Goal: Navigation & Orientation: Find specific page/section

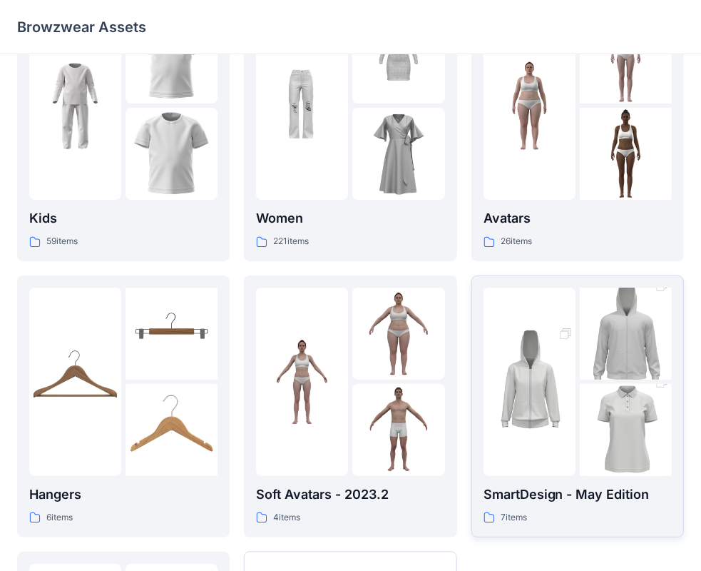
scroll to position [143, 0]
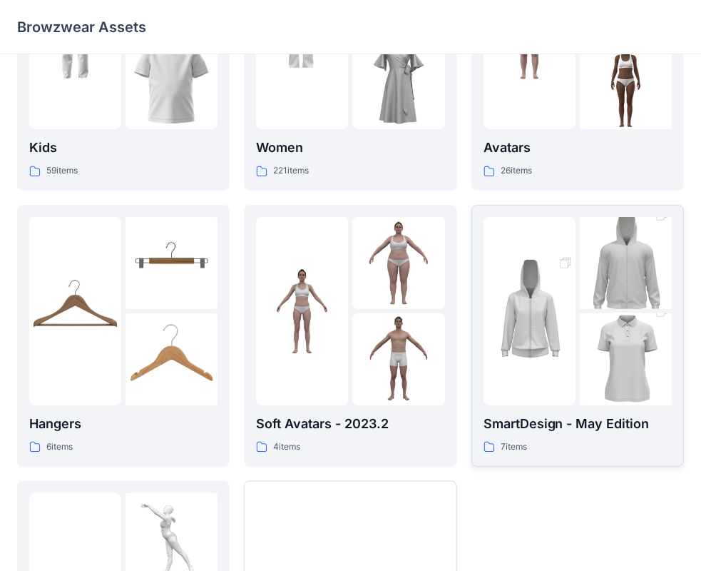
click at [591, 312] on div at bounding box center [626, 311] width 92 height 188
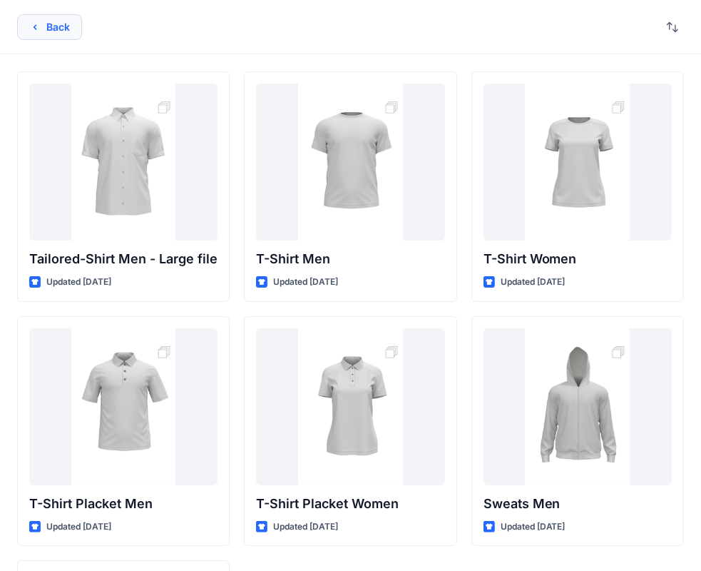
click at [44, 26] on button "Back" at bounding box center [49, 27] width 65 height 26
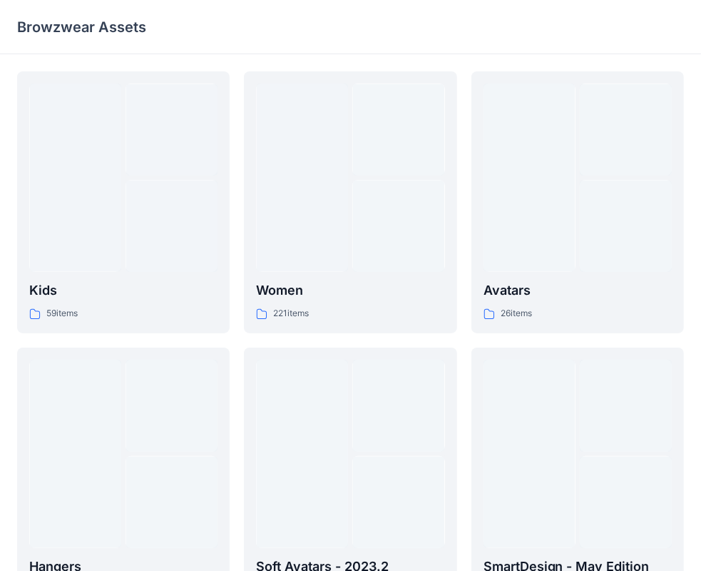
scroll to position [143, 0]
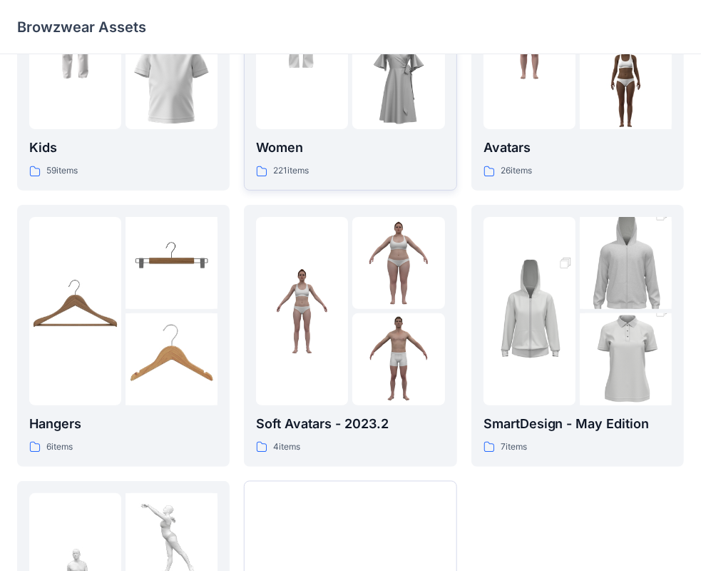
click at [290, 96] on div at bounding box center [302, 35] width 92 height 188
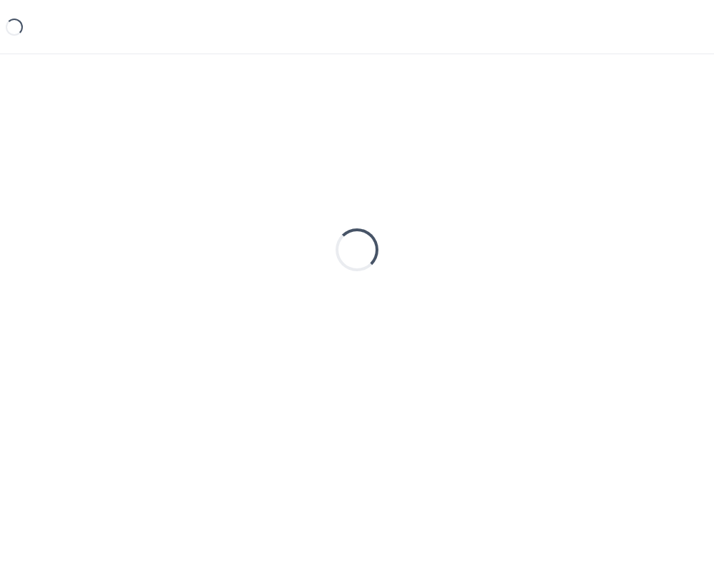
click at [290, 94] on div "Loading..." at bounding box center [356, 249] width 679 height 357
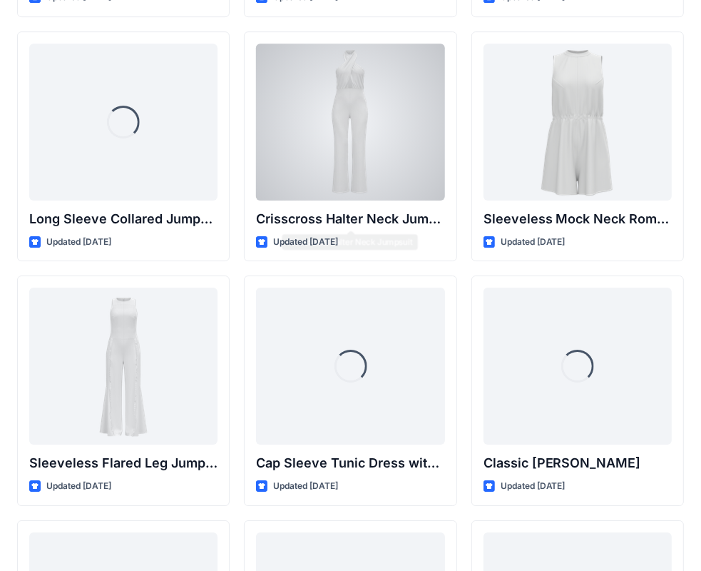
scroll to position [2987, 0]
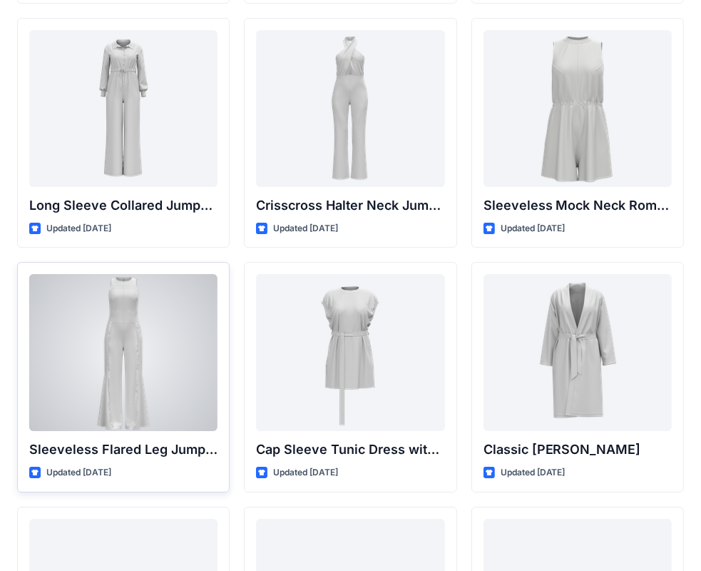
click at [128, 340] on div at bounding box center [123, 352] width 188 height 157
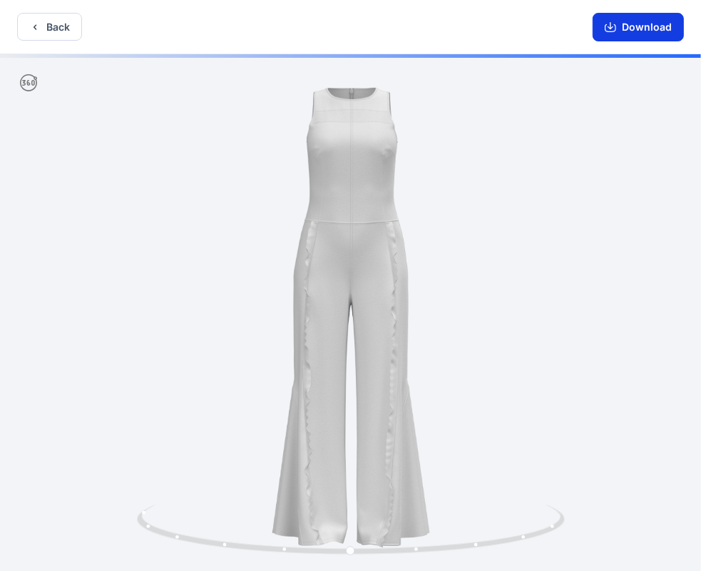
click at [614, 29] on icon "button" at bounding box center [610, 26] width 11 height 11
